Goal: Check status: Check status

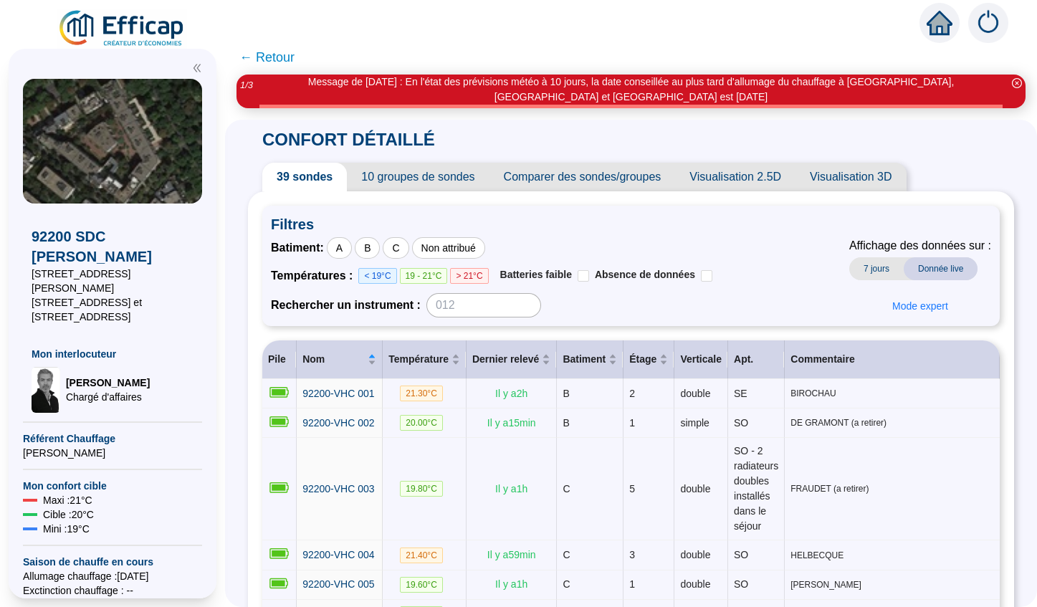
scroll to position [11, 0]
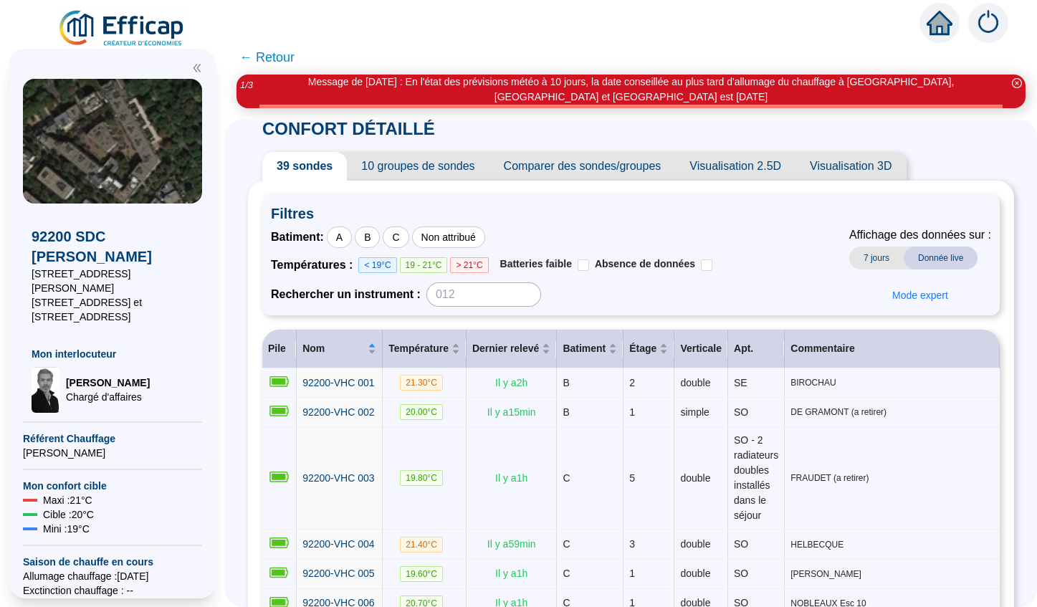
click at [267, 62] on span "← Retour" at bounding box center [266, 57] width 55 height 20
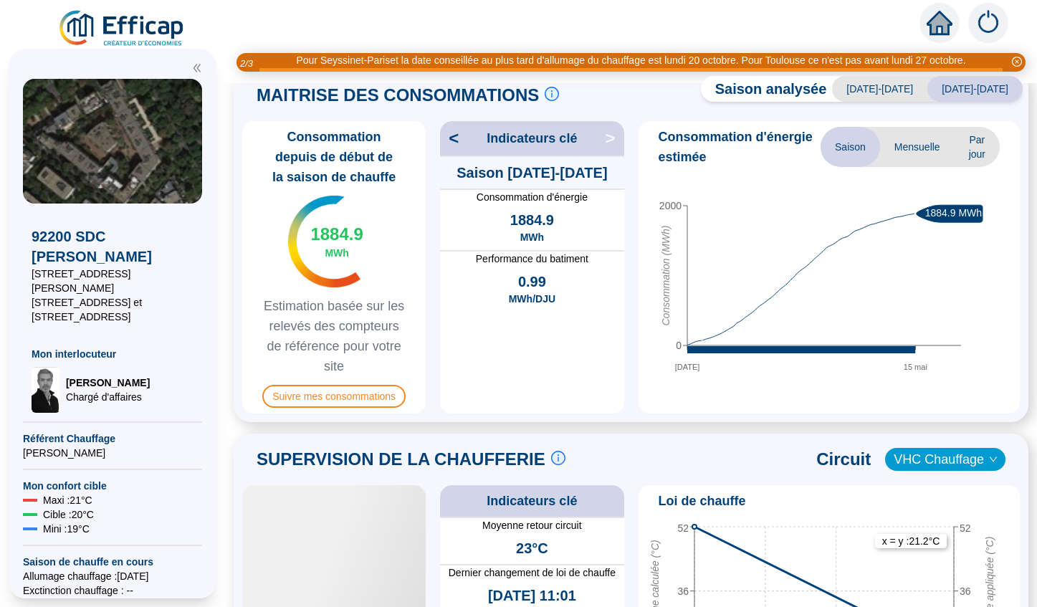
scroll to position [368, 0]
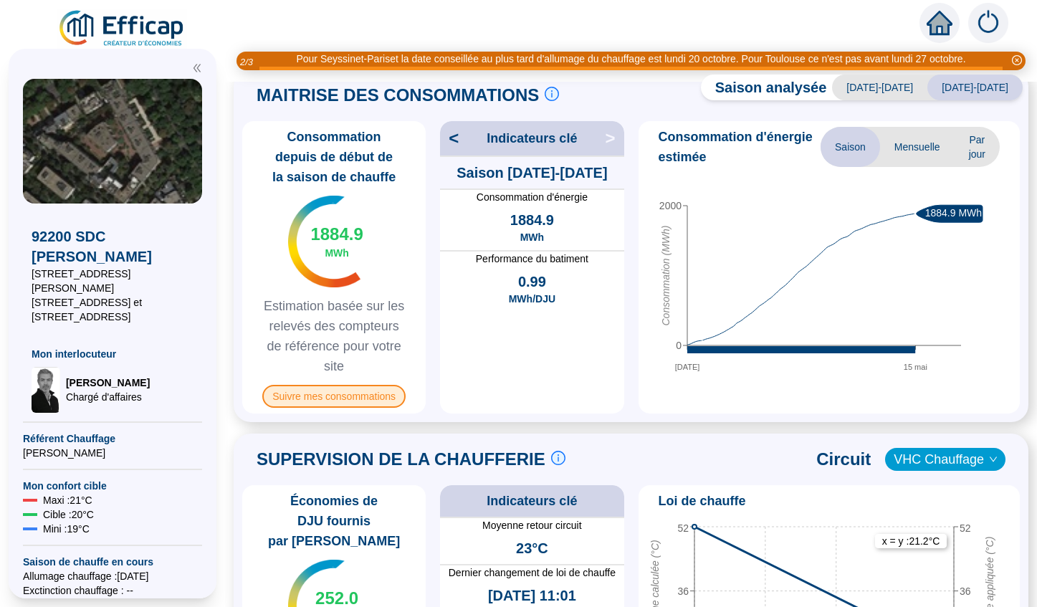
click at [375, 397] on span "Suivre mes consommations" at bounding box center [333, 396] width 143 height 23
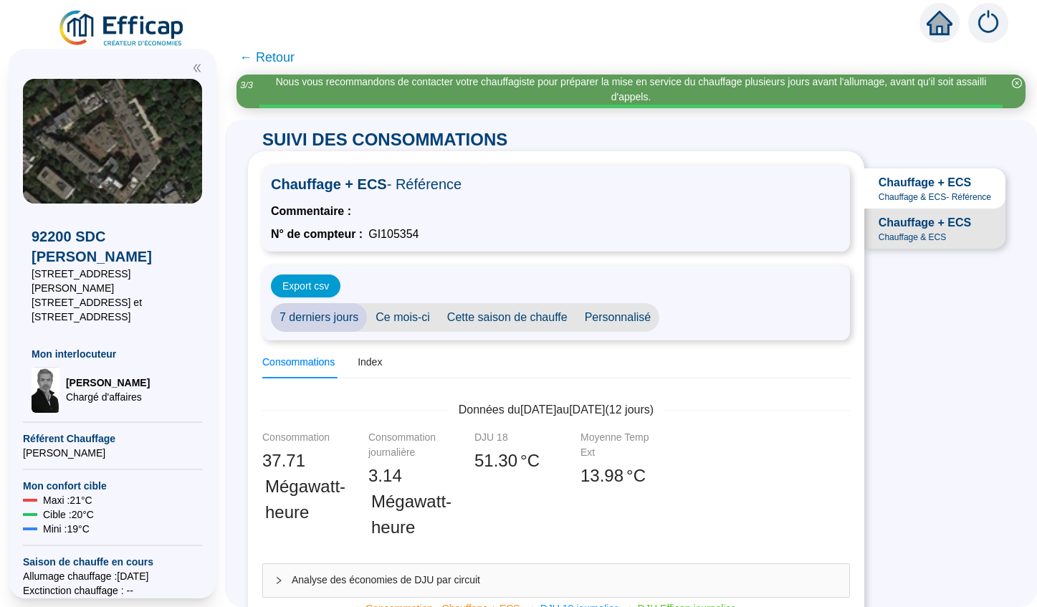
click at [280, 56] on span "← Retour" at bounding box center [266, 57] width 55 height 20
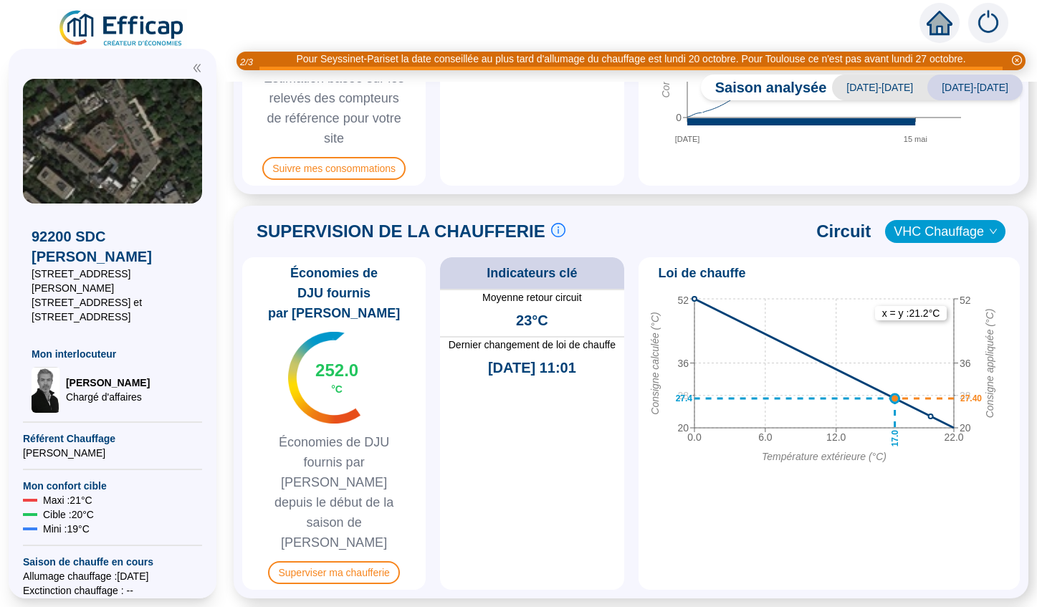
scroll to position [597, 0]
click at [346, 561] on span "Superviser ma chaufferie" at bounding box center [333, 572] width 131 height 23
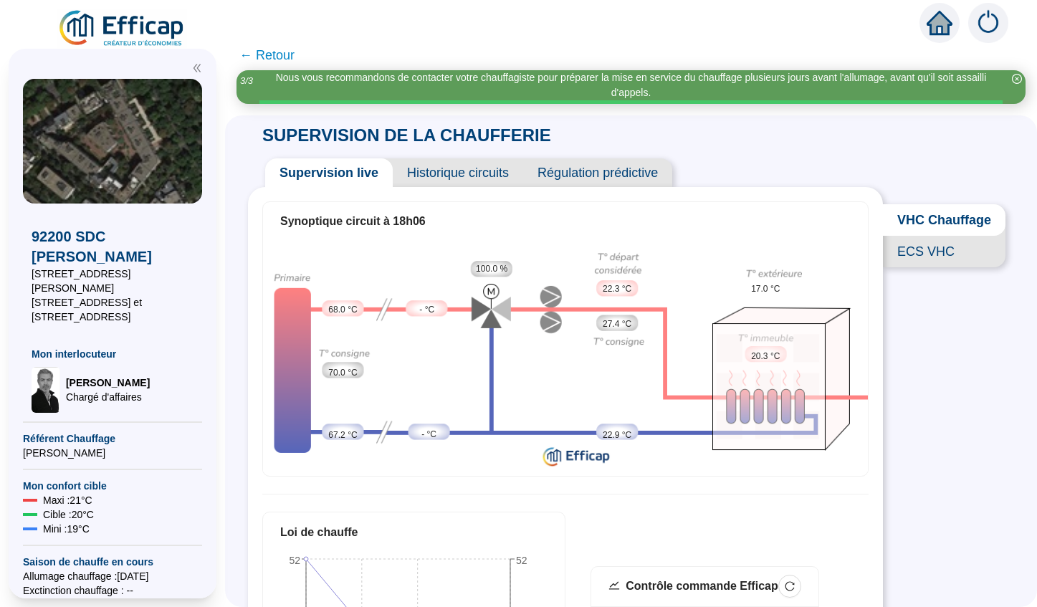
click at [908, 263] on span "ECS VHC" at bounding box center [944, 252] width 123 height 32
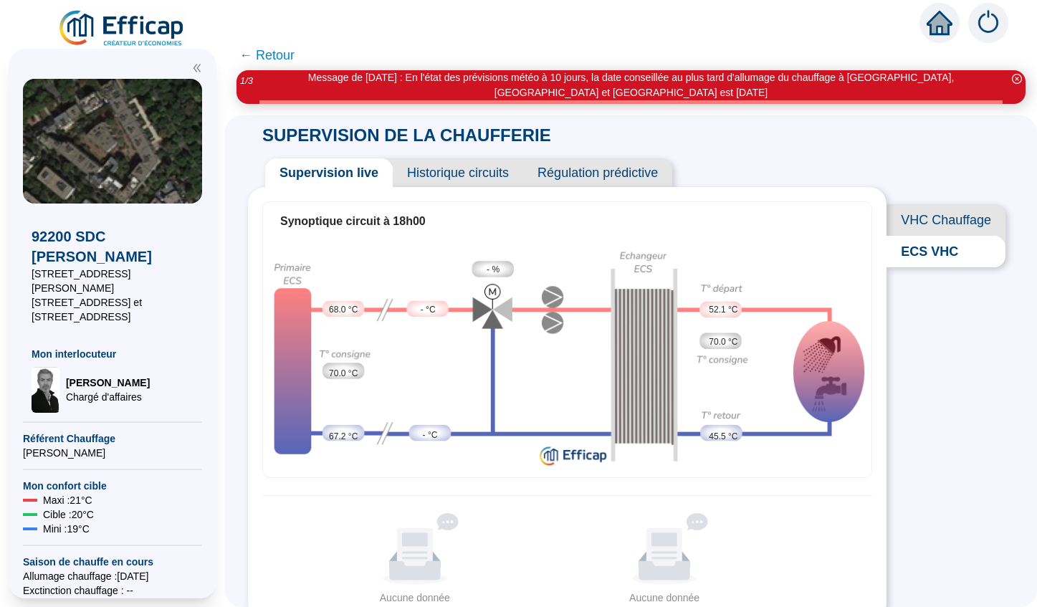
click at [482, 174] on span "Historique circuits" at bounding box center [458, 172] width 130 height 29
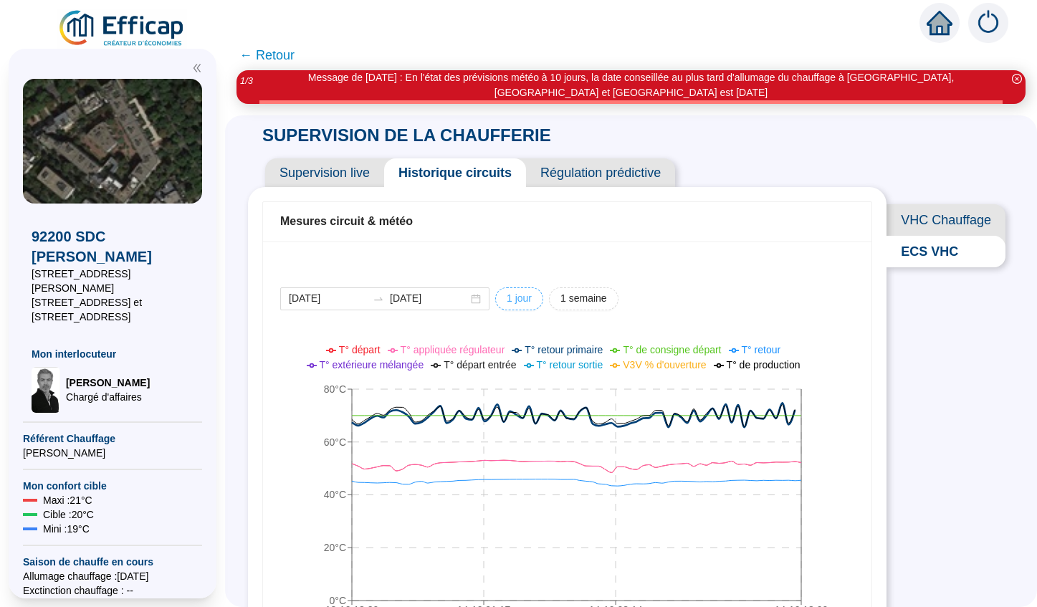
click at [508, 302] on span "1 jour" at bounding box center [519, 298] width 25 height 15
